Goal: Task Accomplishment & Management: Use online tool/utility

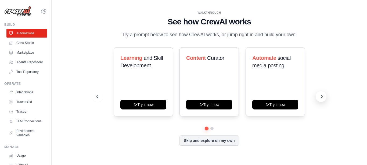
click at [321, 95] on icon at bounding box center [322, 96] width 2 height 3
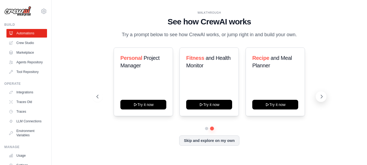
click at [321, 95] on icon at bounding box center [322, 96] width 2 height 3
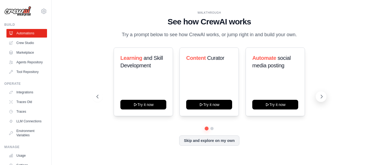
click at [321, 95] on icon at bounding box center [322, 96] width 2 height 3
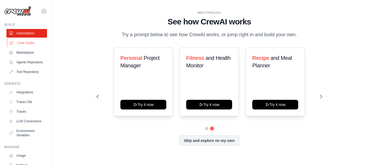
click at [27, 41] on link "Crew Studio" at bounding box center [27, 43] width 41 height 9
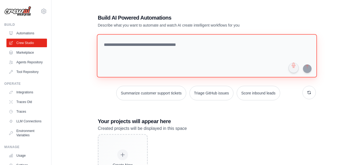
click at [121, 42] on textarea at bounding box center [207, 56] width 220 height 44
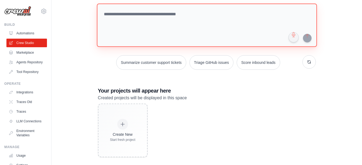
scroll to position [36, 0]
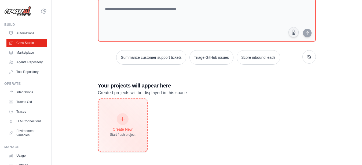
click at [121, 121] on div at bounding box center [123, 119] width 12 height 12
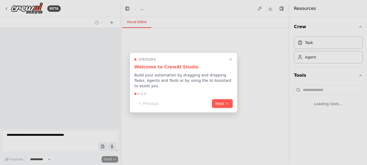
select select "****"
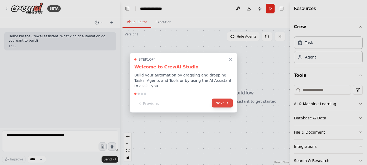
click at [224, 101] on button "Next" at bounding box center [222, 103] width 21 height 9
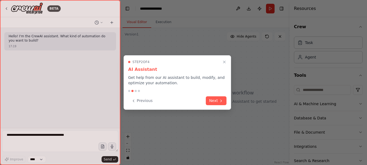
click at [224, 101] on button "Next" at bounding box center [216, 100] width 21 height 9
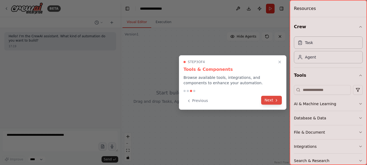
drag, startPoint x: 224, startPoint y: 101, endPoint x: 275, endPoint y: 98, distance: 51.4
click at [275, 98] on div "Previous Next" at bounding box center [232, 100] width 98 height 9
click at [275, 98] on icon at bounding box center [276, 100] width 4 height 4
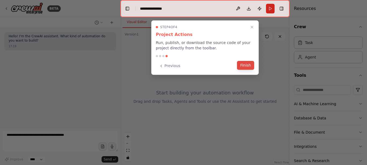
click at [246, 66] on button "Finish" at bounding box center [245, 65] width 17 height 9
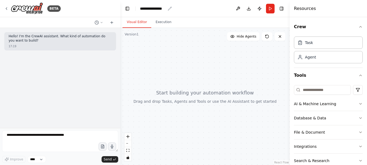
click at [166, 8] on div "**********" at bounding box center [156, 8] width 32 height 5
click at [158, 9] on div "**********" at bounding box center [153, 8] width 26 height 5
click at [319, 58] on div "Agent" at bounding box center [328, 57] width 69 height 12
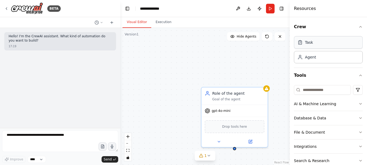
click at [307, 46] on div "Task" at bounding box center [328, 42] width 69 height 12
click at [321, 60] on div "Agent" at bounding box center [328, 57] width 69 height 12
click at [358, 104] on icon "button" at bounding box center [360, 104] width 4 height 4
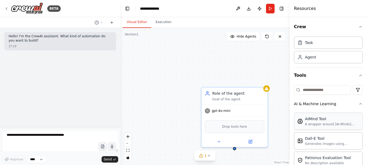
click at [333, 127] on div "AIMind Tool A wrapper around [AI-Minds](https://mindsdb.com/minds). Useful for …" at bounding box center [328, 121] width 69 height 17
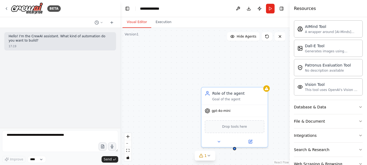
scroll to position [107, 0]
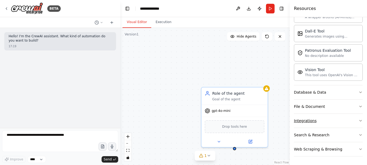
click at [358, 121] on icon "button" at bounding box center [360, 121] width 4 height 4
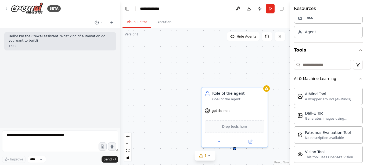
scroll to position [23, 0]
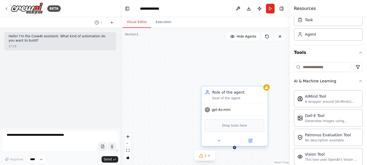
click at [232, 112] on div "gpt-4o-mini" at bounding box center [234, 110] width 66 height 12
click at [220, 141] on icon at bounding box center [219, 141] width 4 height 4
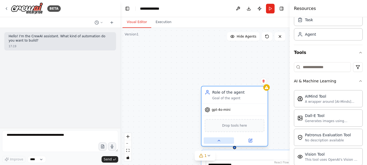
click at [220, 141] on icon at bounding box center [219, 141] width 4 height 4
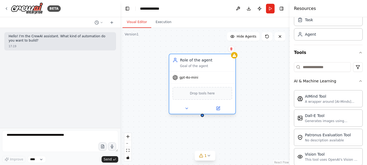
drag, startPoint x: 230, startPoint y: 93, endPoint x: 197, endPoint y: 59, distance: 46.7
click at [196, 60] on div "Role of the agent" at bounding box center [206, 59] width 52 height 5
click at [187, 109] on icon at bounding box center [187, 108] width 4 height 4
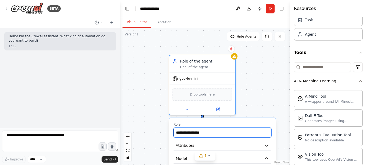
click at [205, 132] on input "**********" at bounding box center [223, 133] width 98 height 10
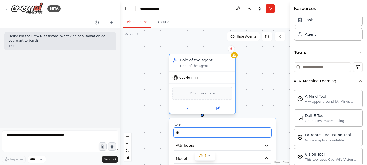
type input "*"
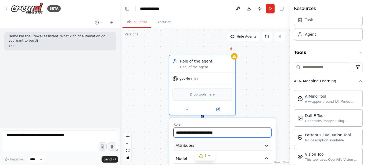
type input "**********"
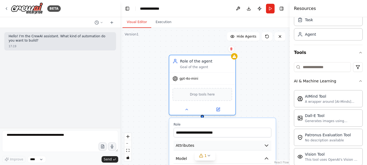
click at [265, 145] on icon "button" at bounding box center [266, 146] width 3 height 2
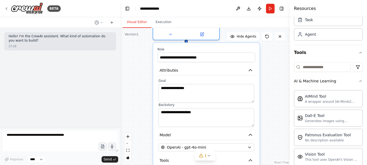
drag, startPoint x: 258, startPoint y: 123, endPoint x: 243, endPoint y: 49, distance: 75.9
click at [243, 49] on label "Role" at bounding box center [206, 49] width 98 height 4
click at [227, 88] on textarea "**********" at bounding box center [206, 93] width 96 height 19
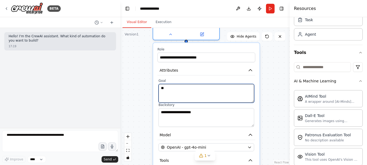
type textarea "*"
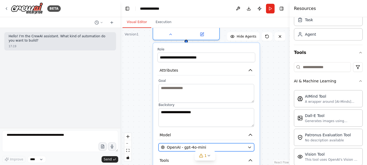
click at [250, 147] on icon "button" at bounding box center [249, 147] width 2 height 1
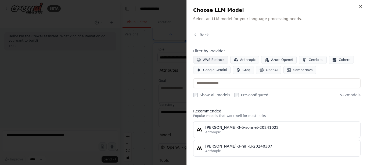
click at [210, 59] on span "AWS Bedrock" at bounding box center [213, 60] width 21 height 4
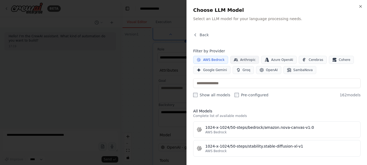
click at [249, 58] on span "Anthropic" at bounding box center [248, 60] width 16 height 4
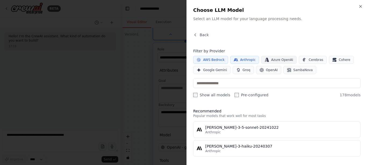
click at [277, 60] on span "Azure OpenAI" at bounding box center [282, 60] width 22 height 4
click at [328, 55] on div "Filter by Provider AWS Bedrock Anthropic Azure OpenAI Cerebras Cohere Google Ge…" at bounding box center [276, 61] width 167 height 26
click at [216, 71] on span "Google Gemini" at bounding box center [215, 70] width 24 height 4
click at [269, 71] on span "OpenAI" at bounding box center [272, 70] width 12 height 4
click at [360, 4] on div "Close Choose LLM Model Select an LLM model for your language processing needs. …" at bounding box center [276, 82] width 181 height 165
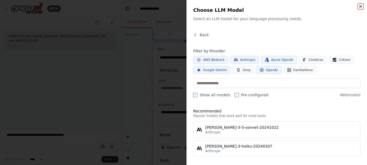
click at [360, 5] on icon "button" at bounding box center [360, 6] width 4 height 4
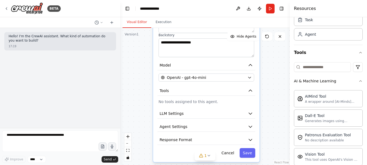
drag, startPoint x: 259, startPoint y: 149, endPoint x: 257, endPoint y: 77, distance: 72.5
click at [258, 78] on div "**********" at bounding box center [206, 67] width 106 height 189
click at [251, 114] on icon "button" at bounding box center [250, 114] width 3 height 2
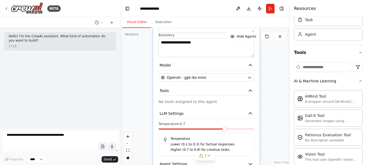
click at [253, 131] on div at bounding box center [206, 130] width 96 height 4
click at [255, 135] on div "Temperature: 1.0 Temperature Lower (0.1 to 0.3) for factual responses. Higher (…" at bounding box center [206, 139] width 98 height 34
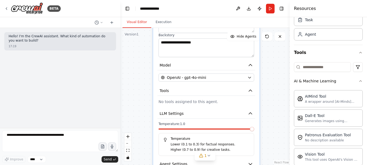
click at [270, 152] on div "**********" at bounding box center [204, 96] width 169 height 137
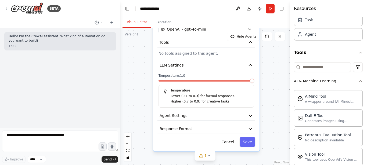
drag, startPoint x: 228, startPoint y: 107, endPoint x: 226, endPoint y: 57, distance: 49.7
click at [226, 57] on div "**********" at bounding box center [206, 38] width 106 height 226
click at [251, 116] on icon "button" at bounding box center [250, 116] width 3 height 2
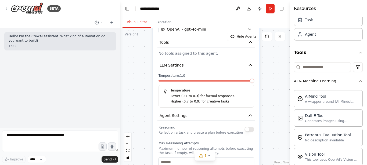
click at [253, 132] on div "Reasoning Reflect on a task and create a plan before execution" at bounding box center [206, 129] width 96 height 11
click at [251, 131] on button "button" at bounding box center [249, 129] width 10 height 5
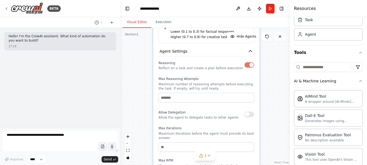
drag, startPoint x: 234, startPoint y: 105, endPoint x: 235, endPoint y: 44, distance: 61.2
click at [235, 43] on div "Temperature Lower (0.1 to 0.3) for factual responses. Higher (0.7 to 0.9) for c…" at bounding box center [206, 31] width 96 height 23
click at [250, 95] on input "*" at bounding box center [206, 98] width 96 height 10
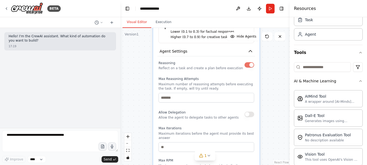
click at [250, 95] on input "*" at bounding box center [206, 98] width 96 height 10
type input "*"
click at [250, 95] on input "*" at bounding box center [206, 98] width 96 height 10
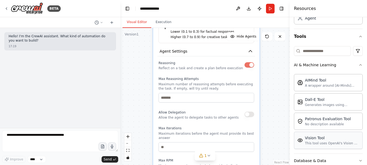
scroll to position [44, 0]
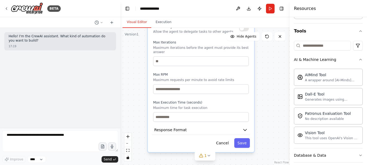
drag, startPoint x: 255, startPoint y: 156, endPoint x: 252, endPoint y: 66, distance: 89.5
click at [245, 84] on input "*" at bounding box center [201, 89] width 96 height 10
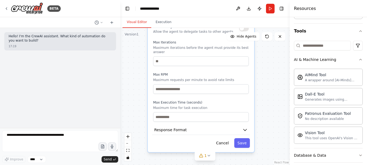
click at [245, 84] on input "*" at bounding box center [201, 89] width 96 height 10
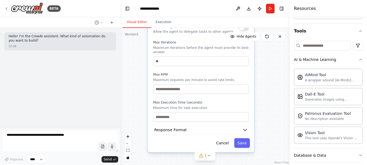
click at [245, 84] on input "*" at bounding box center [201, 89] width 96 height 10
click at [245, 84] on input "**" at bounding box center [201, 89] width 96 height 10
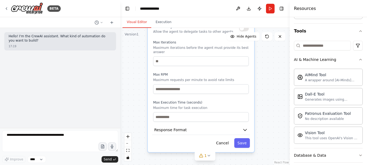
click at [245, 84] on input "**" at bounding box center [201, 89] width 96 height 10
type input "**"
click at [245, 84] on input "**" at bounding box center [201, 89] width 96 height 10
type input "*"
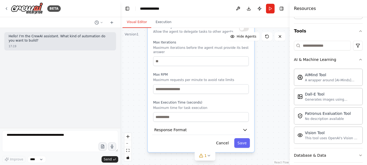
click at [244, 112] on input "*" at bounding box center [201, 117] width 96 height 10
click at [244, 127] on icon "button" at bounding box center [244, 129] width 5 height 5
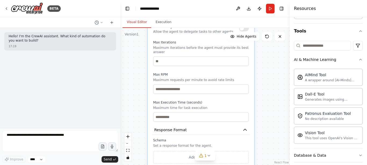
drag, startPoint x: 244, startPoint y: 138, endPoint x: 241, endPoint y: 110, distance: 28.6
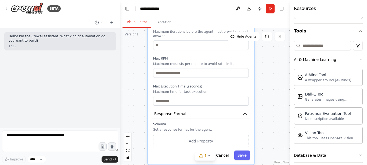
drag, startPoint x: 234, startPoint y: 100, endPoint x: 233, endPoint y: 84, distance: 15.6
click at [233, 84] on div "Max Execution Time (seconds) Maximum time for task execution *" at bounding box center [201, 94] width 96 height 21
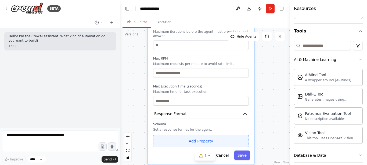
click at [206, 137] on button "Add Property" at bounding box center [201, 141] width 96 height 12
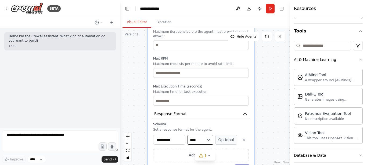
click at [187, 135] on select "**** ******* ******* **** ******" at bounding box center [200, 140] width 26 height 10
click at [226, 138] on button "Optional" at bounding box center [225, 140] width 21 height 10
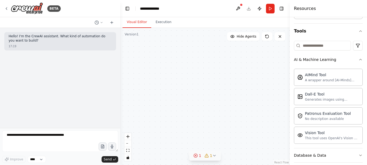
click at [214, 156] on icon at bounding box center [214, 156] width 4 height 4
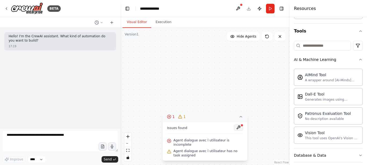
click at [237, 131] on button at bounding box center [238, 127] width 9 height 6
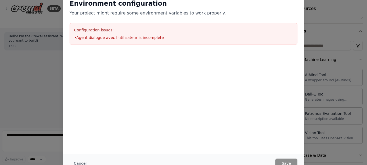
click at [203, 35] on li "• Agent dialogue avec l utilisateur is incomplete" at bounding box center [183, 37] width 219 height 5
click at [131, 36] on li "• Agent dialogue avec l utilisateur is incomplete" at bounding box center [183, 37] width 219 height 5
